Goal: Task Accomplishment & Management: Manage account settings

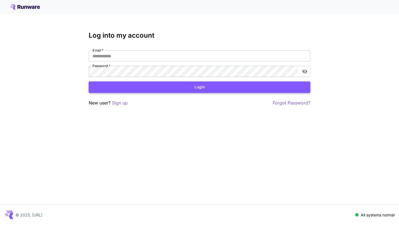
type input "**********"
click at [133, 89] on button "Login" at bounding box center [200, 87] width 222 height 11
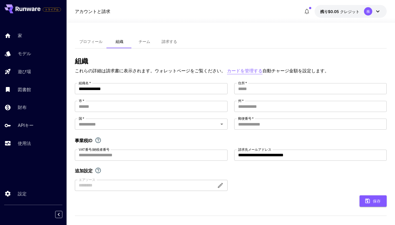
click at [248, 70] on font "カードを管理する" at bounding box center [244, 71] width 35 height 6
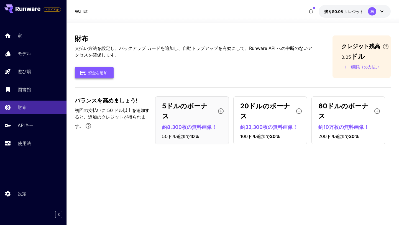
click at [91, 75] on font "資金を追加" at bounding box center [97, 72] width 19 height 5
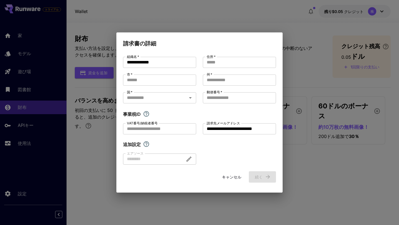
click at [230, 69] on div "**********" at bounding box center [199, 111] width 153 height 108
click at [229, 60] on input "住所   *" at bounding box center [239, 62] width 73 height 11
click at [230, 178] on font "キャンセル" at bounding box center [231, 177] width 19 height 5
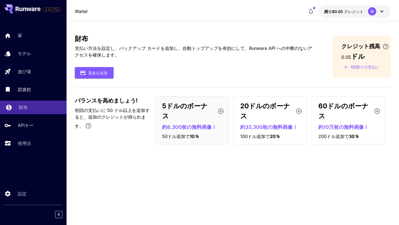
click at [49, 109] on div "財布" at bounding box center [40, 107] width 43 height 7
click at [220, 108] on icon "button" at bounding box center [221, 111] width 7 height 7
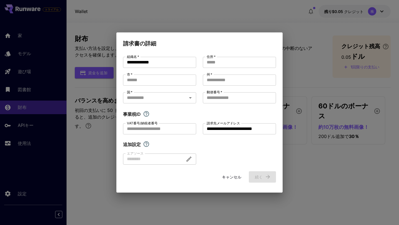
click at [234, 179] on font "キャンセル" at bounding box center [231, 177] width 19 height 5
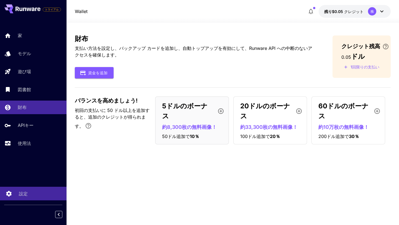
click at [31, 200] on link "設定" at bounding box center [33, 194] width 67 height 14
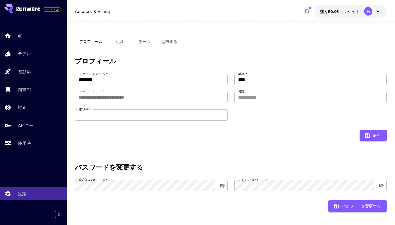
click at [124, 42] on button "組織" at bounding box center [119, 41] width 25 height 13
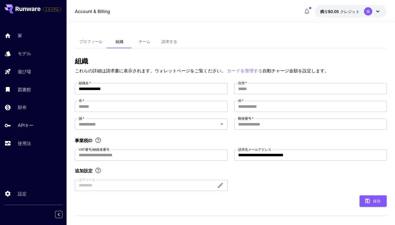
click at [147, 45] on button "チーム" at bounding box center [144, 41] width 25 height 13
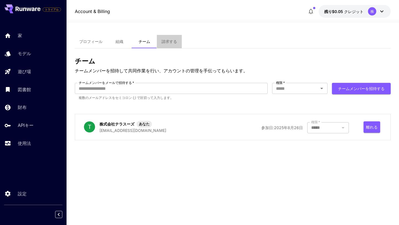
click at [166, 41] on font "請求する" at bounding box center [170, 41] width 16 height 5
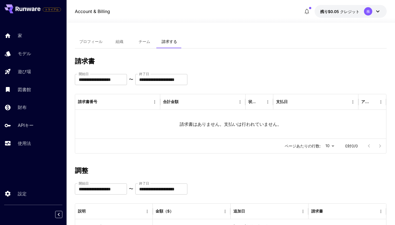
scroll to position [40, 0]
